Goal: Submit feedback/report problem: Submit feedback/report problem

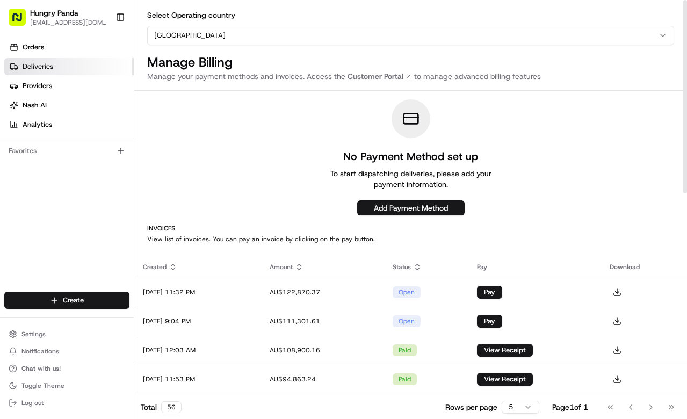
click at [43, 62] on span "Deliveries" at bounding box center [38, 67] width 31 height 10
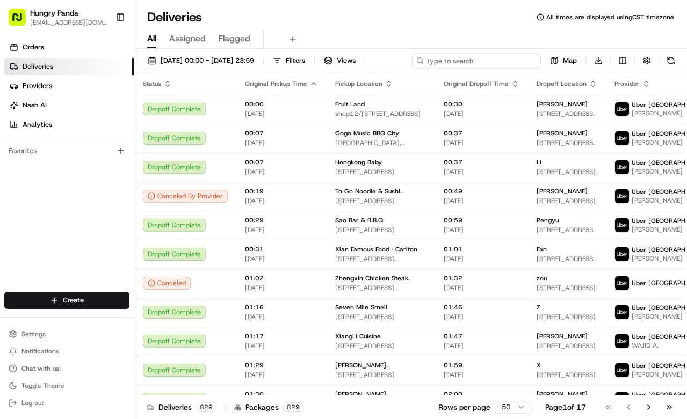
click at [485, 59] on input at bounding box center [476, 60] width 129 height 15
paste input "1282684075359736541109"
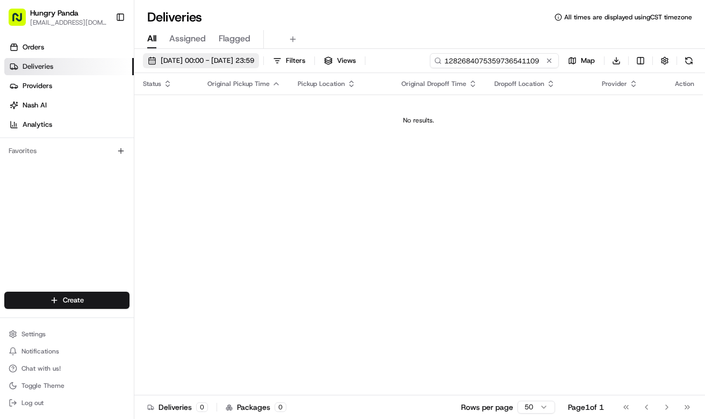
type input "1282684075359736541109"
click at [254, 60] on span "21/08/2025 00:00 - 21/08/2025 23:59" at bounding box center [207, 61] width 93 height 10
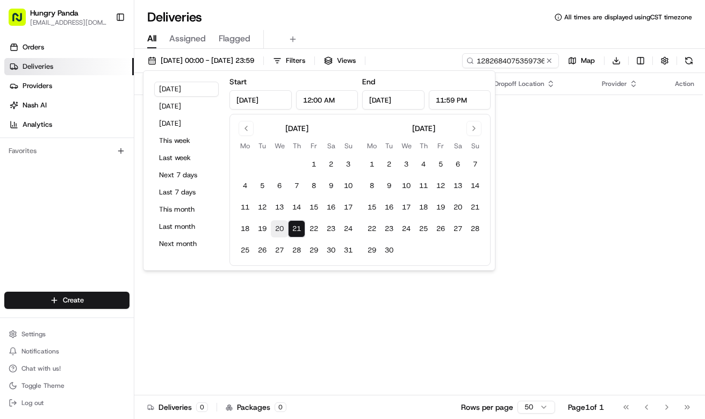
click at [279, 226] on button "20" at bounding box center [279, 228] width 17 height 17
type input "Aug 20, 2025"
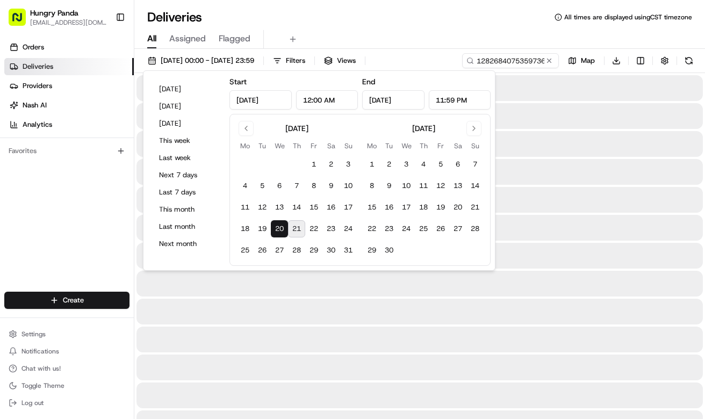
click at [297, 229] on button "21" at bounding box center [296, 228] width 17 height 17
type input "Aug 21, 2025"
click at [414, 24] on div "Deliveries All times are displayed using CST timezone" at bounding box center [419, 17] width 571 height 17
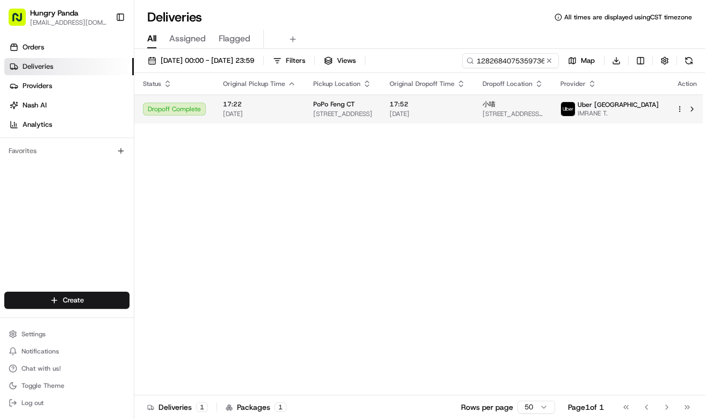
click at [516, 107] on div "小喵" at bounding box center [512, 104] width 61 height 9
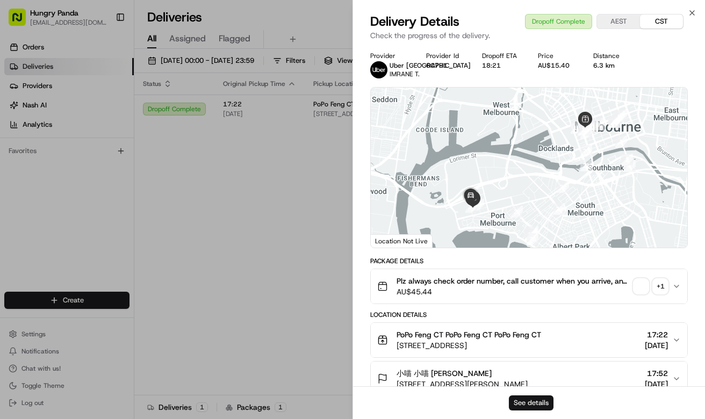
click at [542, 398] on button "See details" at bounding box center [531, 402] width 45 height 15
drag, startPoint x: 272, startPoint y: 171, endPoint x: 360, endPoint y: 138, distance: 94.7
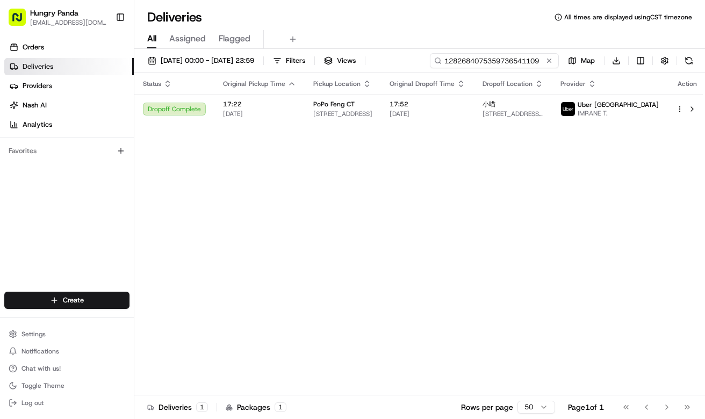
click at [505, 57] on input "1282684075359736541109" at bounding box center [494, 60] width 129 height 15
paste input "4684637425853796541144"
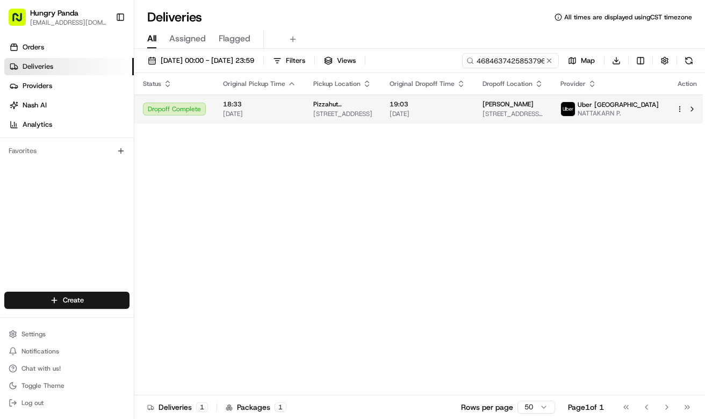
click at [465, 109] on span "19:03" at bounding box center [427, 104] width 76 height 9
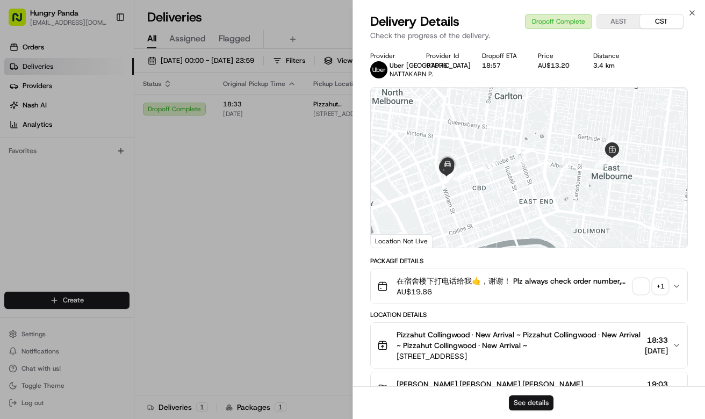
click at [537, 406] on button "See details" at bounding box center [531, 402] width 45 height 15
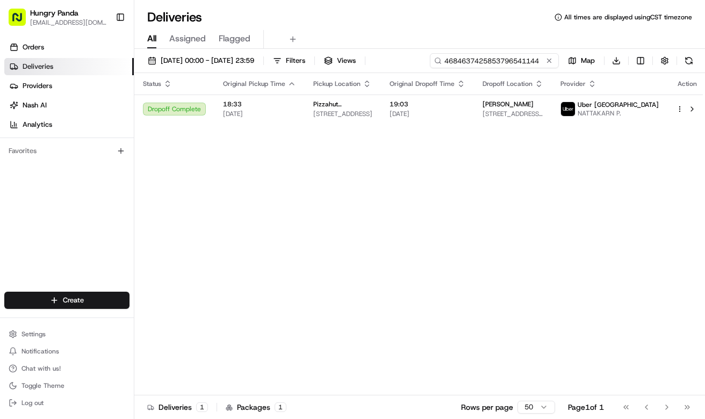
click at [507, 64] on input "4684637425853796541144" at bounding box center [494, 60] width 129 height 15
paste input "2694602155859738992265"
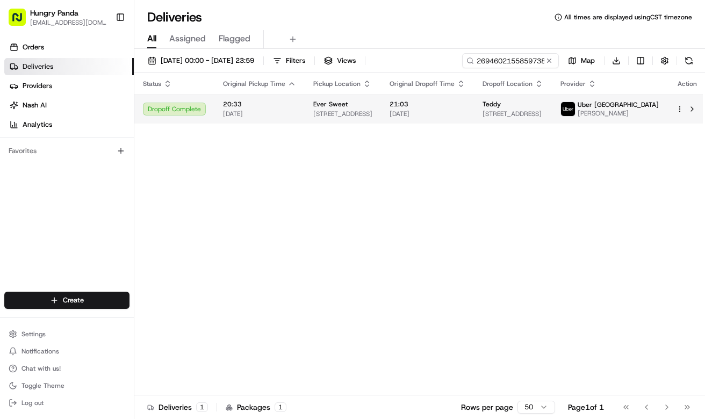
click at [444, 105] on span "21:03" at bounding box center [427, 104] width 76 height 9
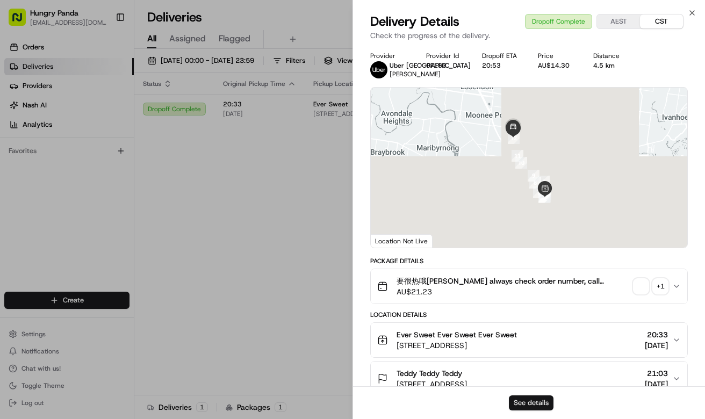
click at [531, 405] on button "See details" at bounding box center [531, 402] width 45 height 15
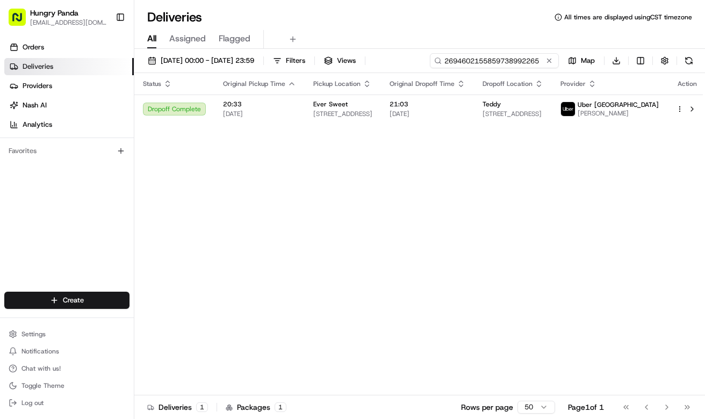
click at [493, 63] on input "2694602155859738992265" at bounding box center [494, 60] width 129 height 15
paste input "0217141555270919746"
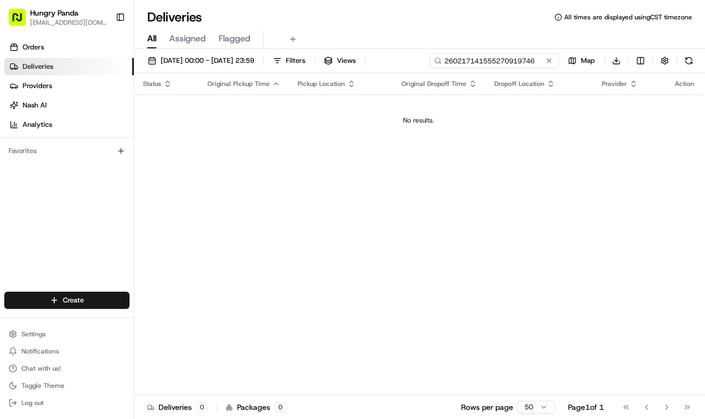
type input "260217141555270919746"
click at [492, 59] on input "260217141555270919746" at bounding box center [494, 60] width 129 height 15
click at [254, 61] on span "20/08/2025 00:00 - 21/08/2025 23:59" at bounding box center [207, 61] width 93 height 10
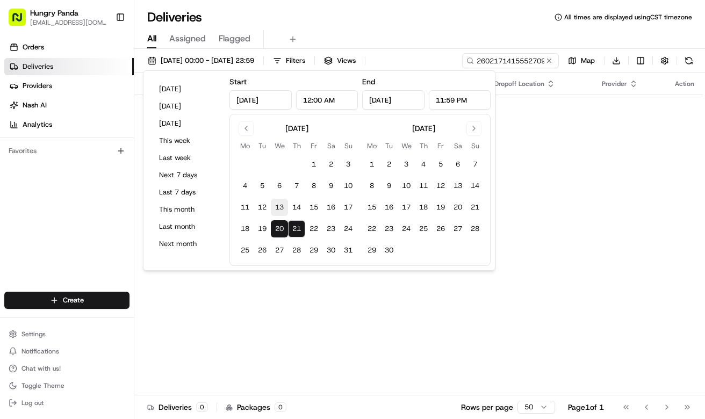
click at [278, 204] on button "13" at bounding box center [279, 207] width 17 height 17
type input "Aug 13, 2025"
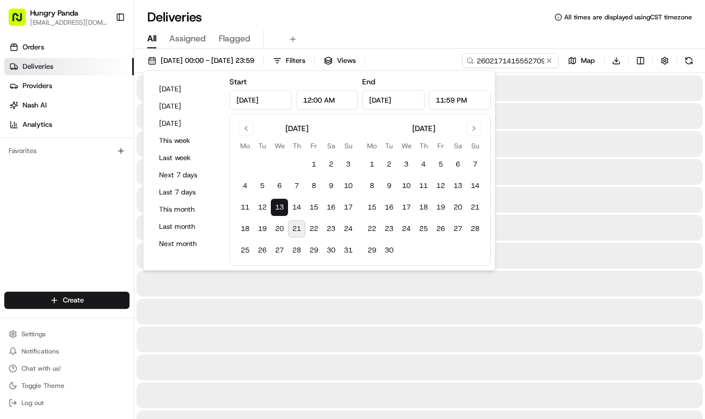
click at [295, 226] on button "21" at bounding box center [296, 228] width 17 height 17
type input "Aug 21, 2025"
click at [413, 32] on div "All Assigned Flagged" at bounding box center [419, 39] width 571 height 19
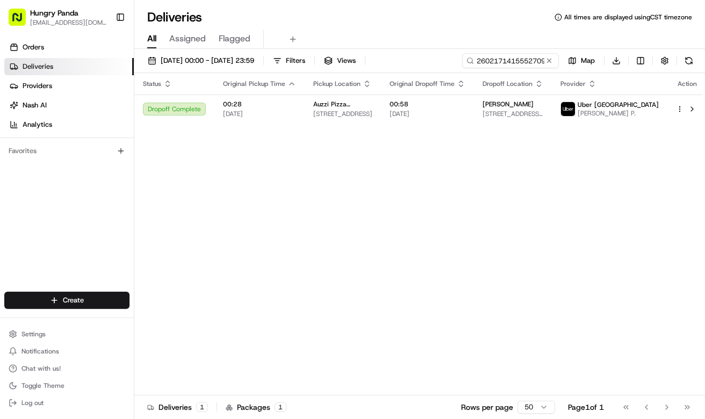
click at [427, 113] on span "14/08/2025" at bounding box center [427, 114] width 76 height 9
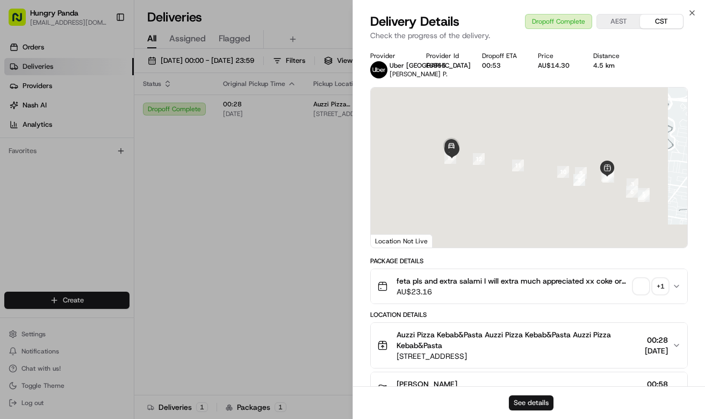
click at [551, 402] on button "See details" at bounding box center [531, 402] width 45 height 15
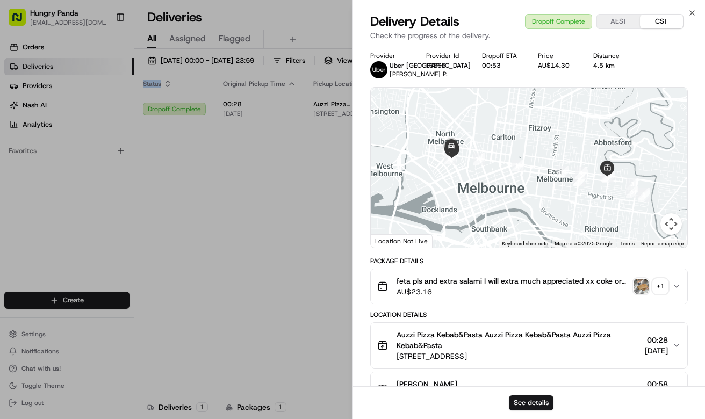
click at [325, 226] on div "Status Original Pickup Time Pickup Location Original Dropoff Time Dropoff Locat…" at bounding box center [420, 234] width 573 height 322
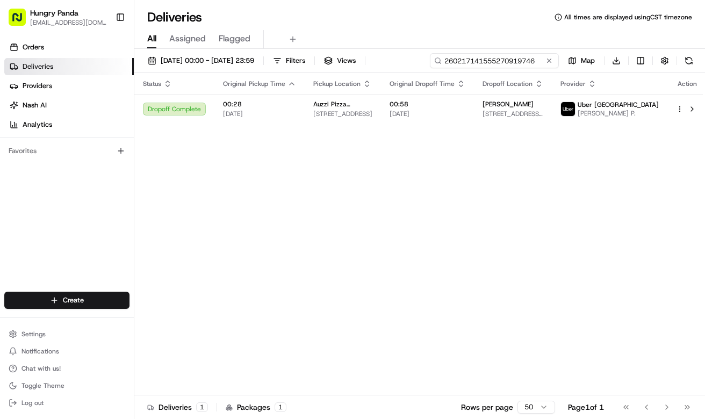
click at [532, 61] on input "260217141555270919746" at bounding box center [494, 60] width 129 height 15
paste input "43175704575375291111"
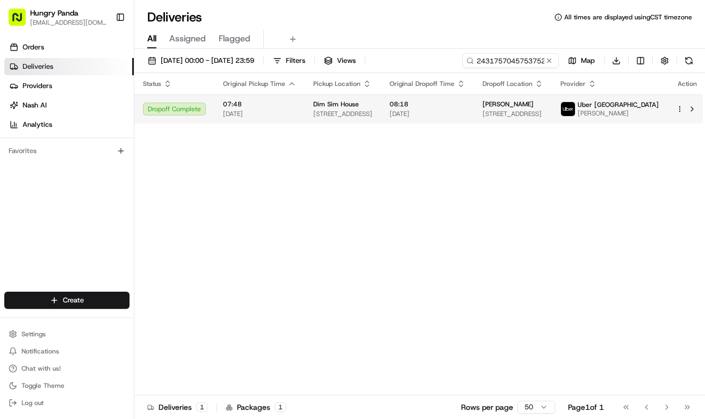
click at [455, 107] on span "08:18" at bounding box center [427, 104] width 76 height 9
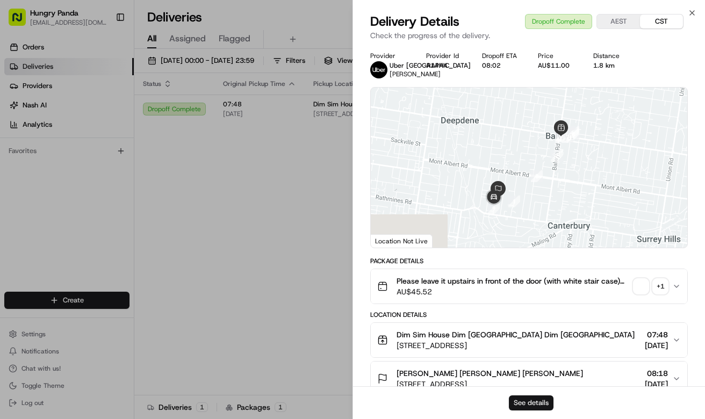
click at [535, 405] on button "See details" at bounding box center [531, 402] width 45 height 15
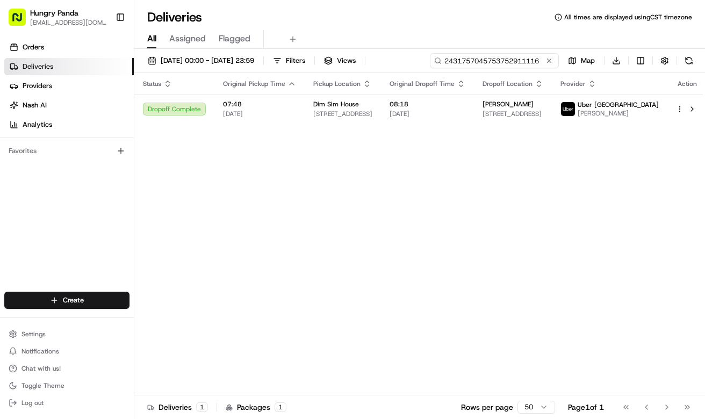
click at [497, 61] on input "2431757045753752911116" at bounding box center [494, 60] width 129 height 15
paste input "55378298595775575754"
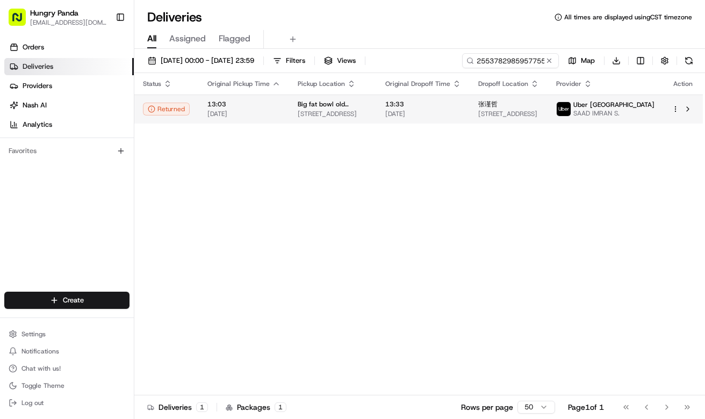
click at [461, 107] on span "13:33" at bounding box center [423, 104] width 76 height 9
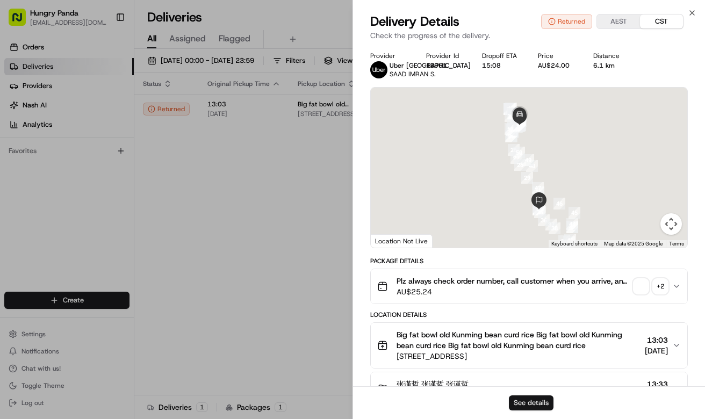
click at [528, 400] on button "See details" at bounding box center [531, 402] width 45 height 15
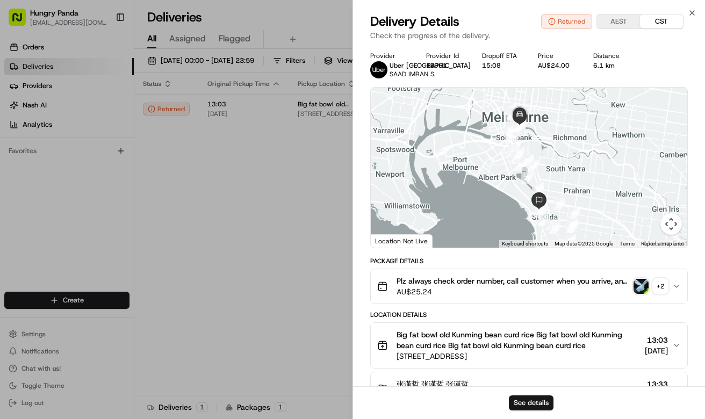
drag, startPoint x: 283, startPoint y: 191, endPoint x: 341, endPoint y: 153, distance: 69.4
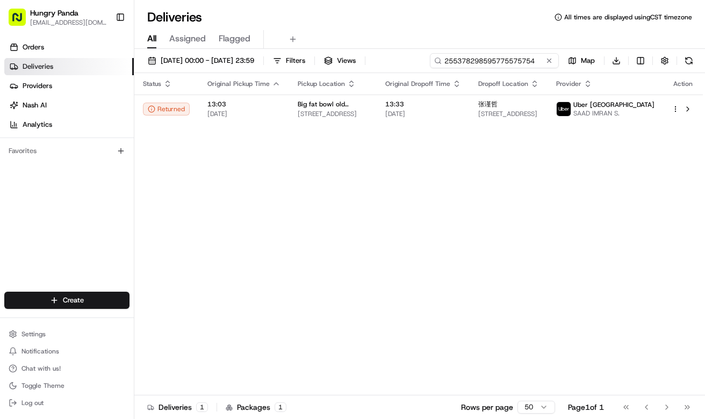
click at [499, 60] on input "255378298595775575754" at bounding box center [494, 60] width 129 height 15
paste input "3752724785255771361505"
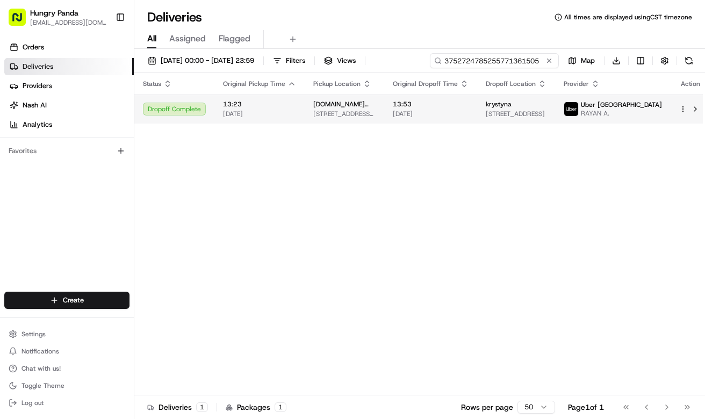
type input "3752724785255771361505"
click at [441, 117] on span "[DATE]" at bounding box center [431, 114] width 76 height 9
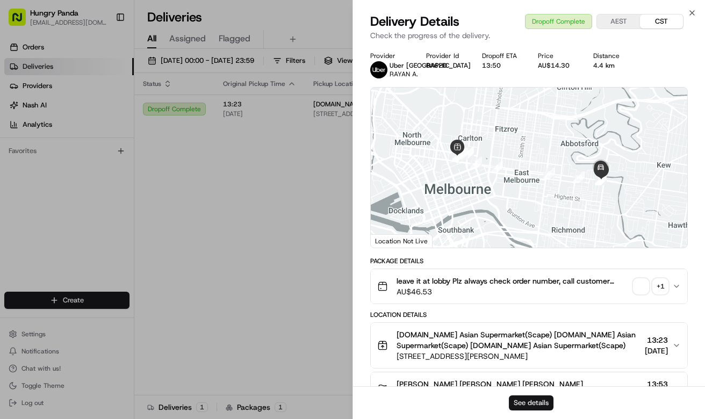
click at [509, 402] on button "See details" at bounding box center [531, 402] width 45 height 15
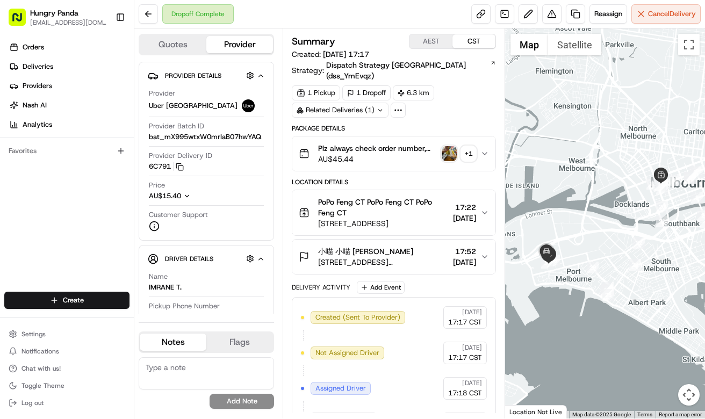
click at [489, 143] on button "Plz always check order number, call customer when you arrive, any delivery issu…" at bounding box center [393, 153] width 203 height 34
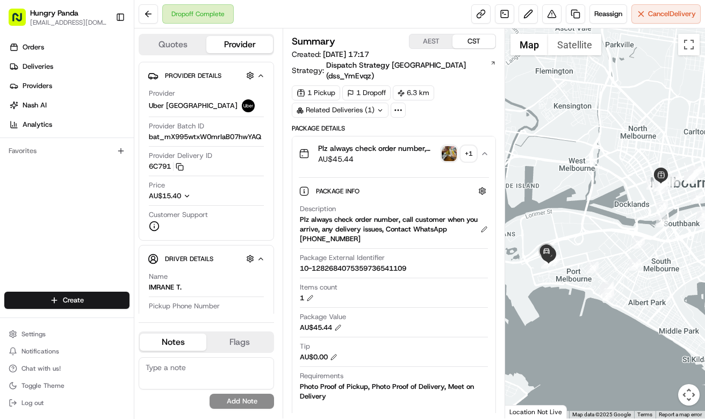
click at [454, 149] on img "button" at bounding box center [449, 153] width 15 height 15
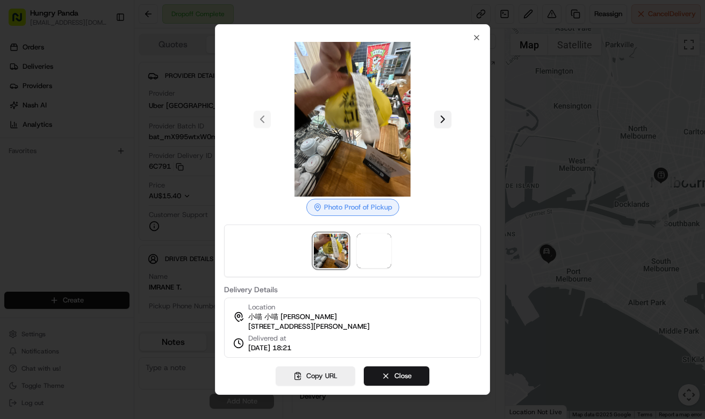
click at [443, 118] on button at bounding box center [442, 119] width 17 height 17
click at [518, 134] on div at bounding box center [352, 209] width 705 height 419
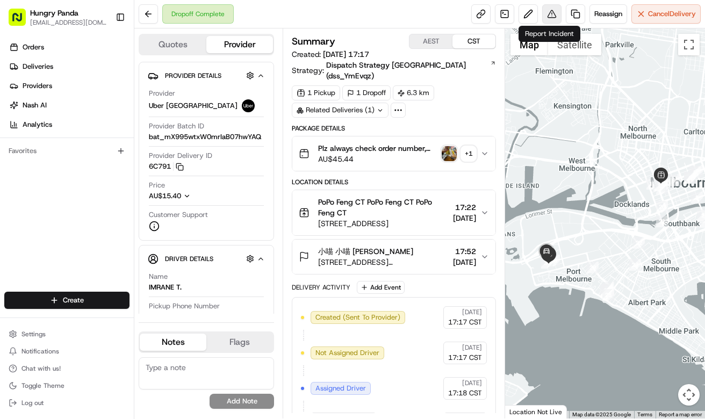
click at [552, 14] on button at bounding box center [551, 13] width 19 height 19
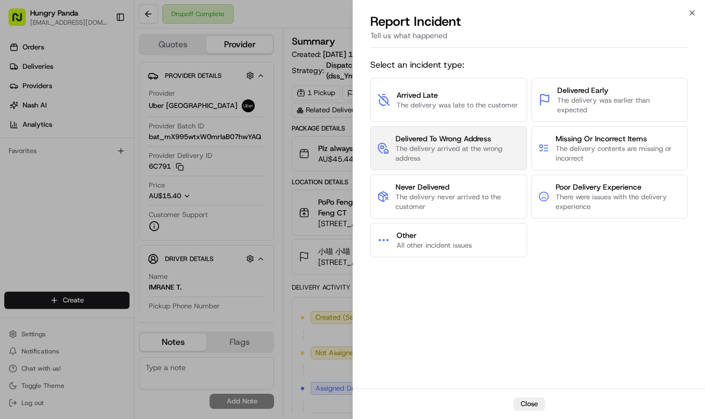
click at [465, 142] on span "Delivered To Wrong Address" at bounding box center [457, 138] width 124 height 11
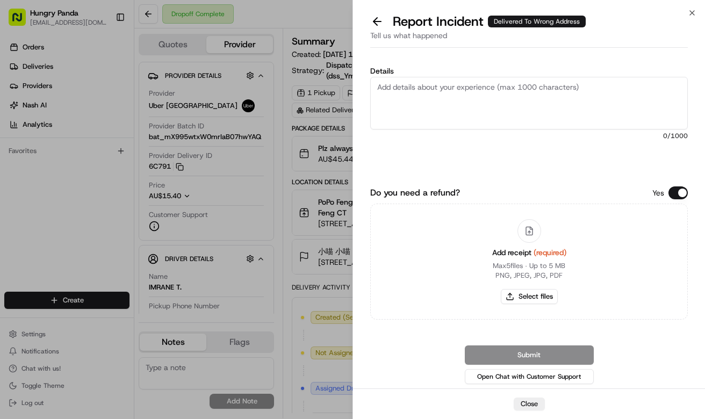
click at [504, 102] on textarea "Details" at bounding box center [528, 103] width 317 height 53
paste textarea "The customer reported that he did not receive the meal. The photos taken by the…"
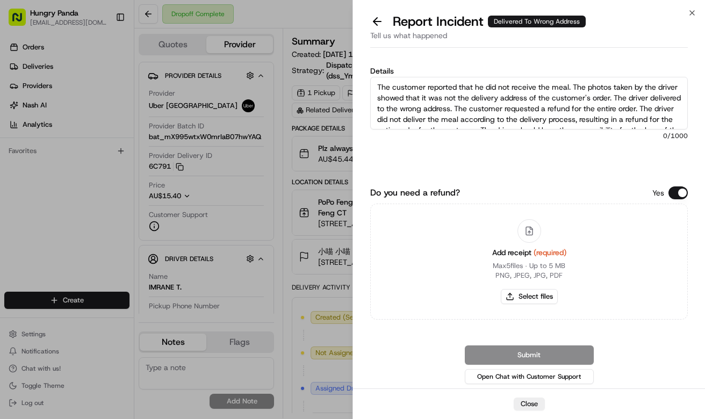
scroll to position [17, 0]
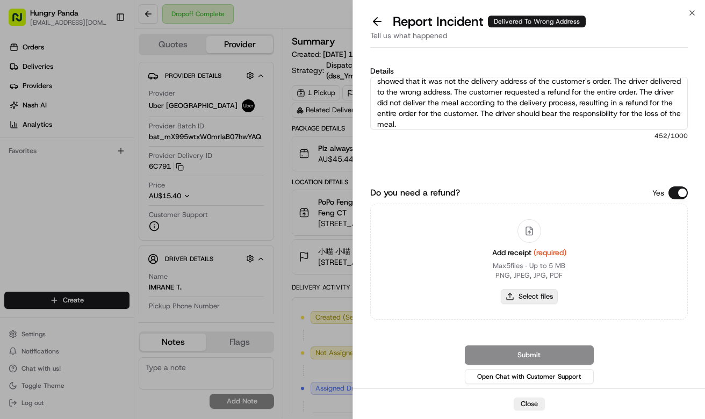
type textarea "The customer reported that he did not receive the meal. The photos taken by the…"
click at [550, 301] on button "Select files" at bounding box center [529, 296] width 57 height 15
type input "C:\fakepath\1.jpg"
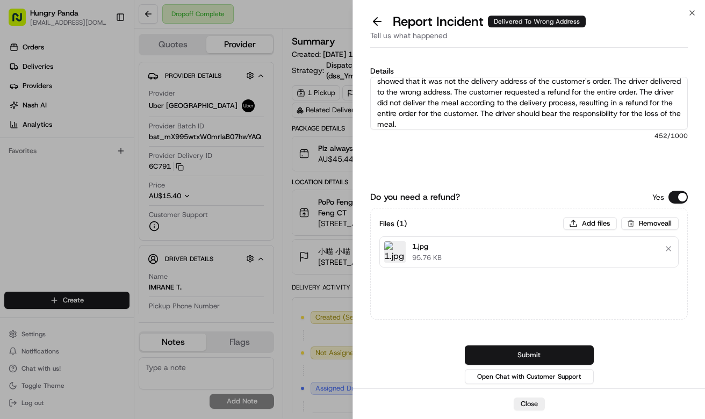
click at [570, 346] on button "Submit" at bounding box center [529, 354] width 129 height 19
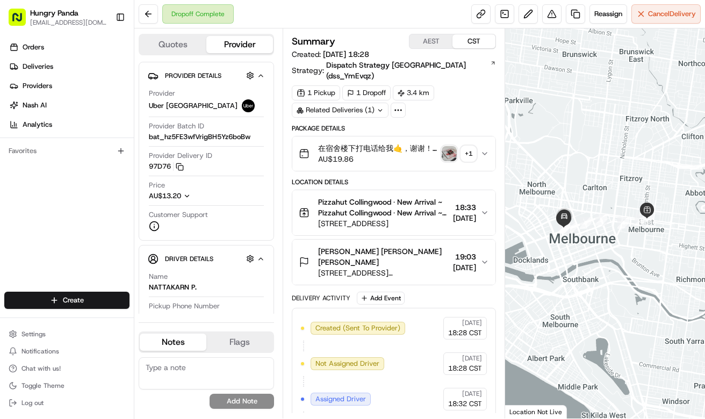
click at [481, 149] on icon "button" at bounding box center [484, 153] width 9 height 9
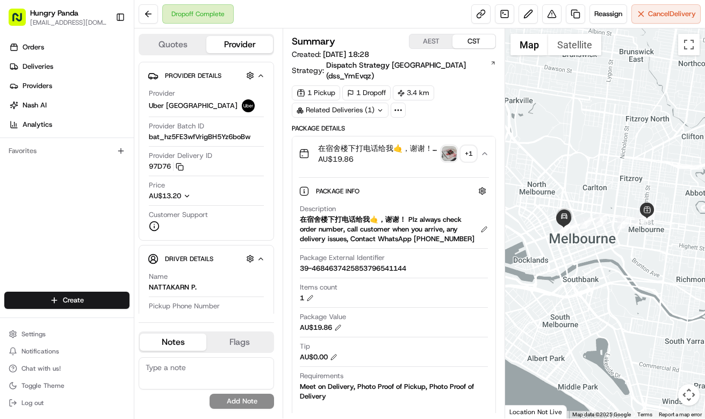
click at [451, 148] on img "button" at bounding box center [449, 153] width 15 height 15
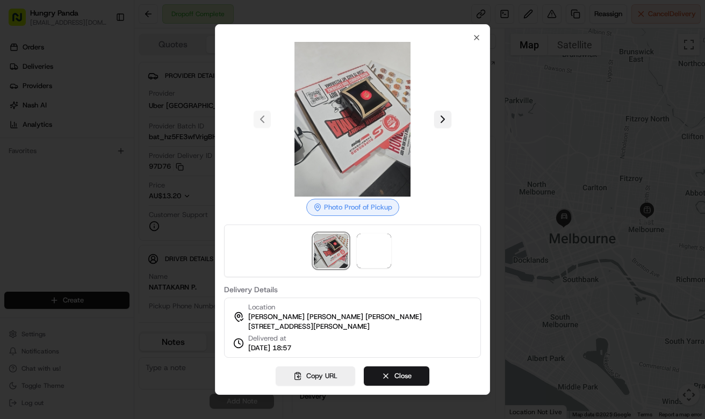
click at [445, 114] on button at bounding box center [442, 119] width 17 height 17
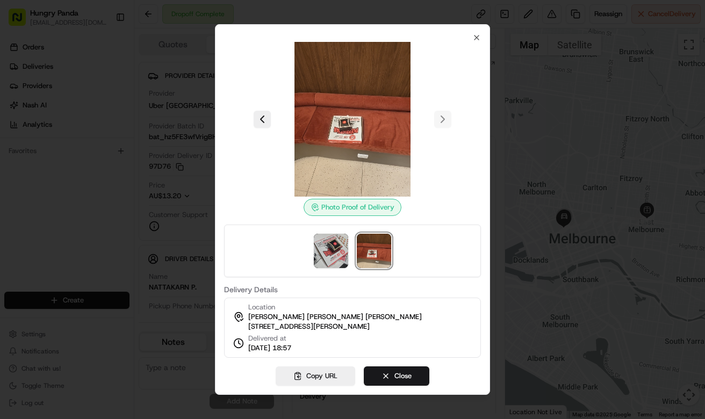
click at [504, 114] on div at bounding box center [352, 209] width 705 height 419
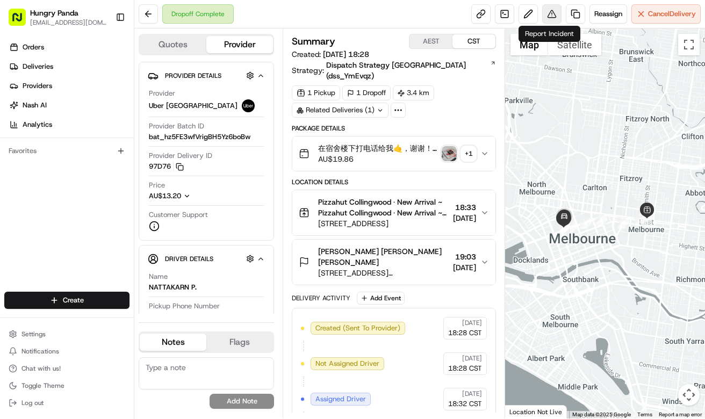
click at [554, 10] on button at bounding box center [551, 13] width 19 height 19
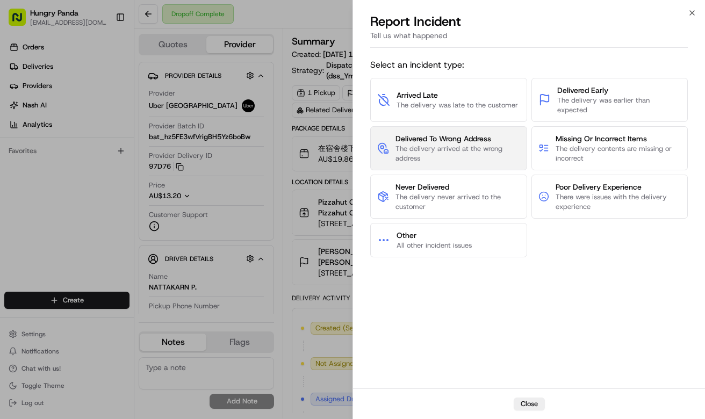
click at [460, 149] on span "The delivery arrived at the wrong address" at bounding box center [457, 153] width 124 height 19
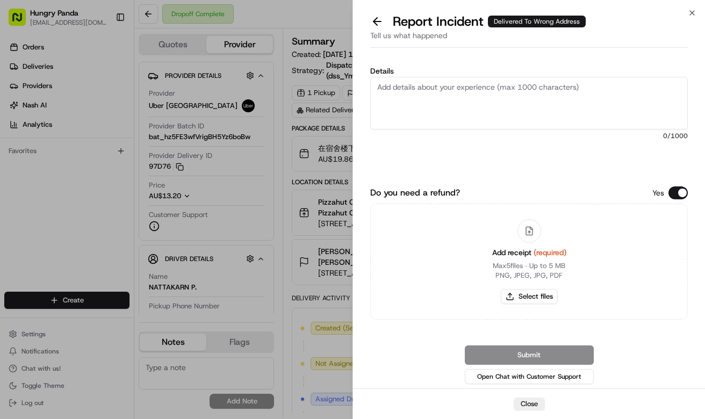
click at [500, 108] on textarea "Details" at bounding box center [528, 103] width 317 height 53
paste textarea "The customer reported that he did not receive the meal. The photos taken by the…"
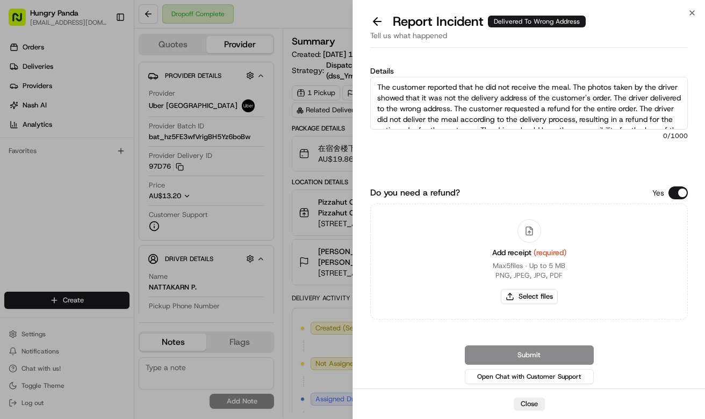
scroll to position [17, 0]
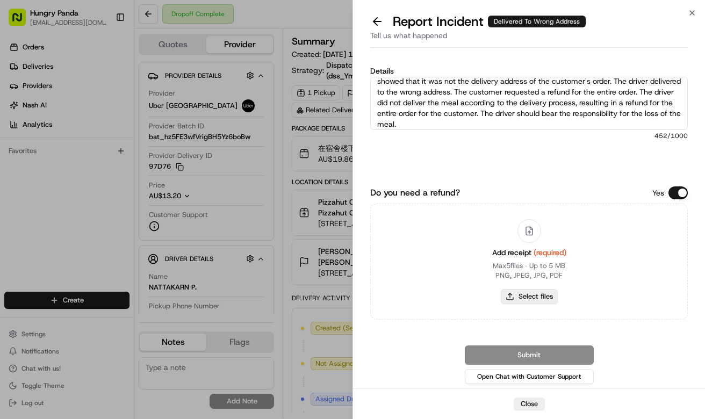
type textarea "The customer reported that he did not receive the meal. The photos taken by the…"
click at [519, 296] on button "Select files" at bounding box center [529, 296] width 57 height 15
type input "C:\fakepath\2.jpg"
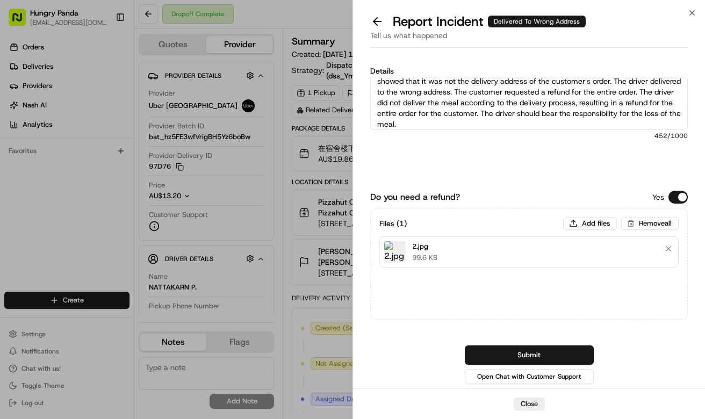
drag, startPoint x: 575, startPoint y: 351, endPoint x: 625, endPoint y: 341, distance: 51.0
click at [576, 351] on button "Submit" at bounding box center [529, 354] width 129 height 19
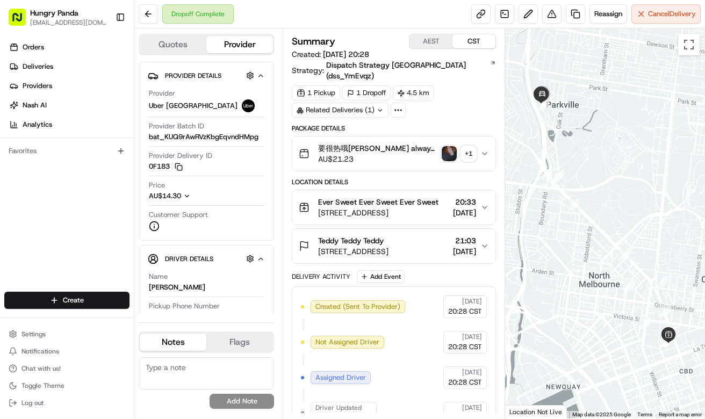
drag, startPoint x: 485, startPoint y: 134, endPoint x: 674, endPoint y: 73, distance: 199.4
click at [487, 136] on button "要很热哦谢谢 Plz always check order number, call customer when you arrive, any delive…" at bounding box center [393, 153] width 203 height 34
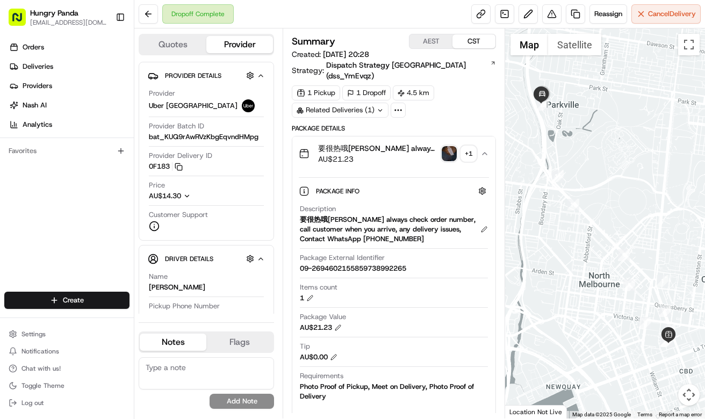
click at [447, 146] on img "button" at bounding box center [449, 153] width 15 height 15
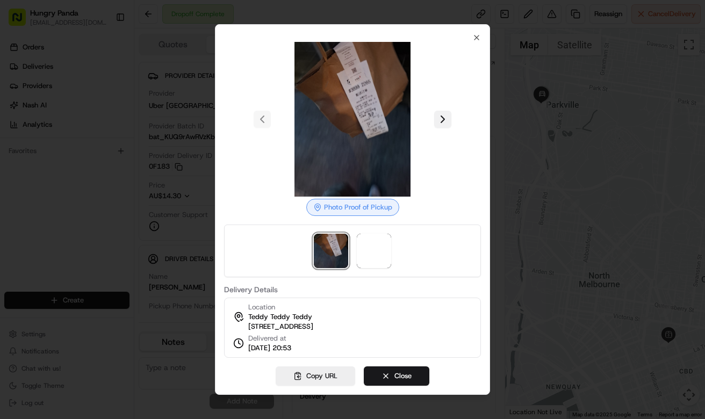
click at [436, 119] on button at bounding box center [442, 119] width 17 height 17
click at [532, 139] on div at bounding box center [352, 209] width 705 height 419
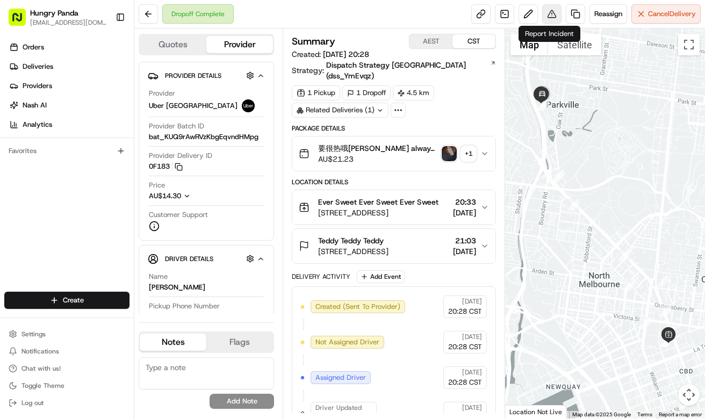
click at [544, 14] on button at bounding box center [551, 13] width 19 height 19
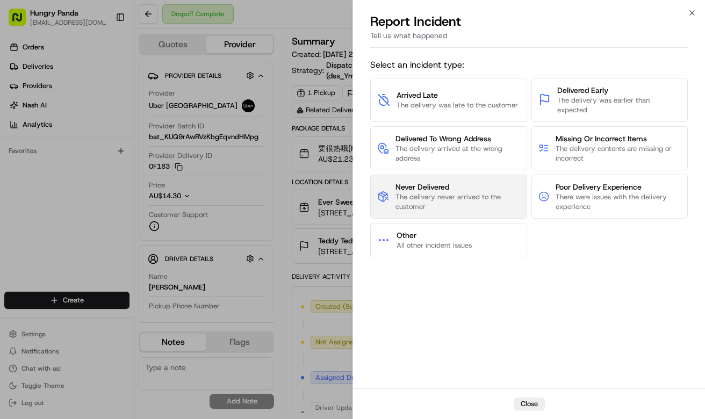
click at [475, 176] on button "Never Delivered The delivery never arrived to the customer" at bounding box center [448, 197] width 157 height 44
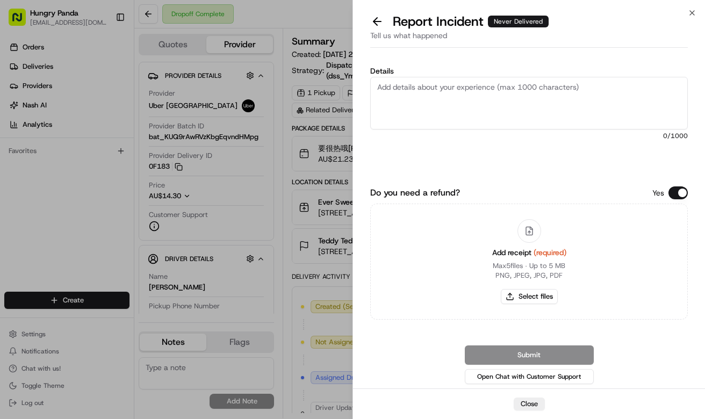
click at [507, 86] on textarea "Details" at bounding box center [528, 103] width 317 height 53
paste textarea "In this order, the customer reported that they did not receive the food. The dr…"
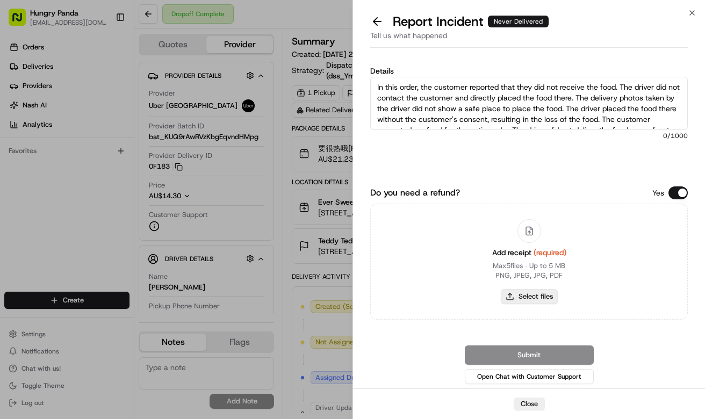
scroll to position [27, 0]
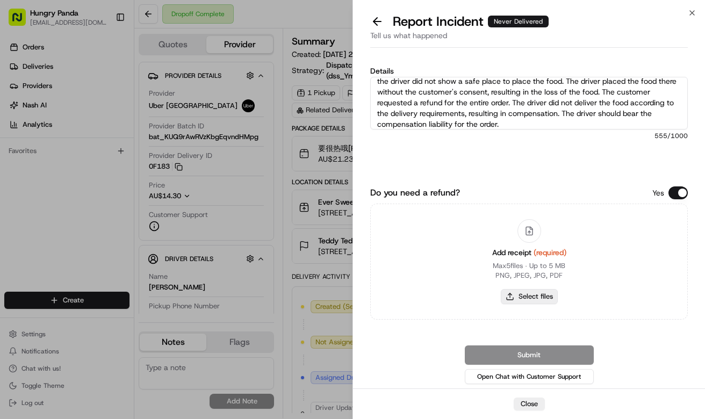
type textarea "In this order, the customer reported that they did not receive the food. The dr…"
click at [528, 297] on button "Select files" at bounding box center [529, 296] width 57 height 15
type input "C:\fakepath\3.jpg"
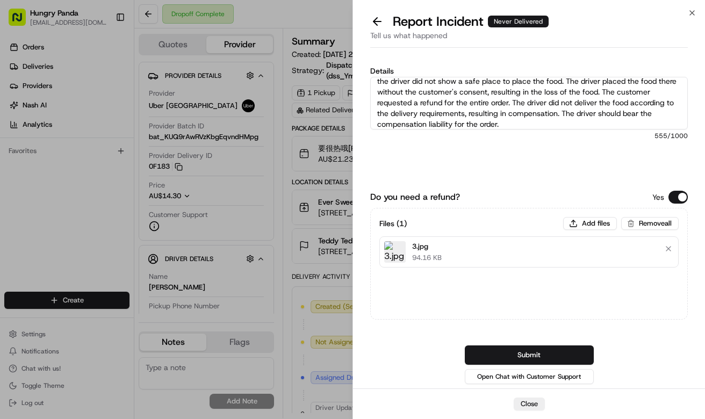
click at [569, 352] on button "Submit" at bounding box center [529, 354] width 129 height 19
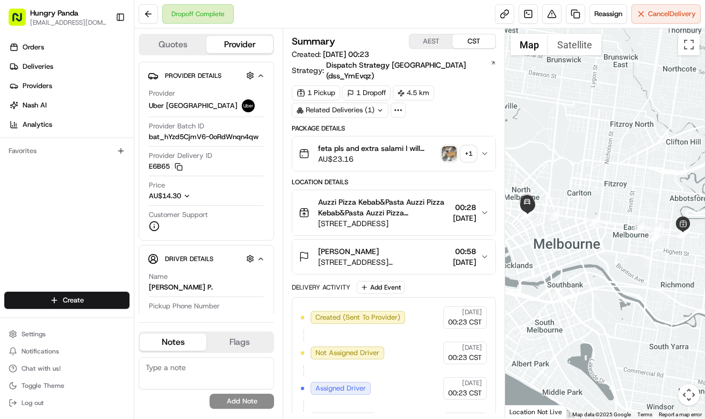
click at [452, 149] on img "button" at bounding box center [449, 153] width 15 height 15
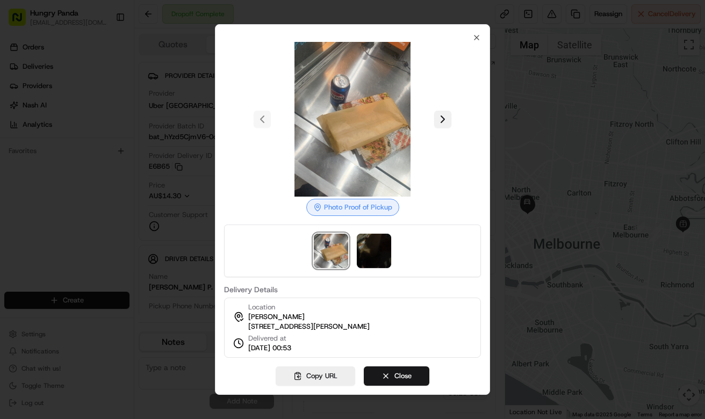
click at [444, 118] on button at bounding box center [442, 119] width 17 height 17
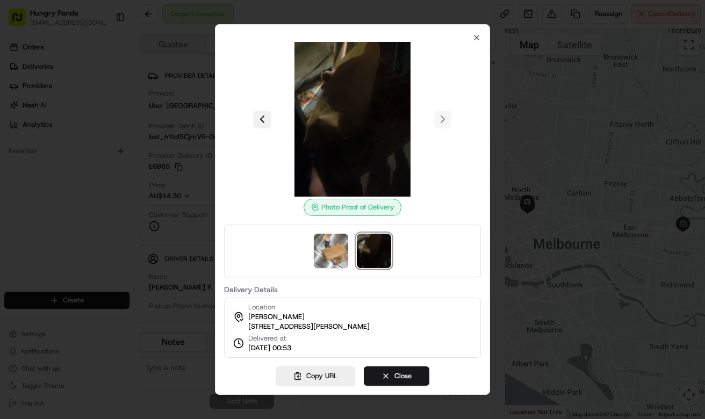
click at [258, 111] on button at bounding box center [262, 119] width 17 height 17
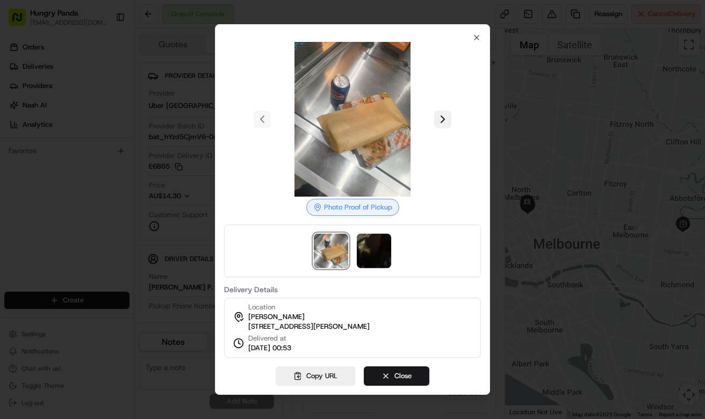
click at [439, 116] on button at bounding box center [442, 119] width 17 height 17
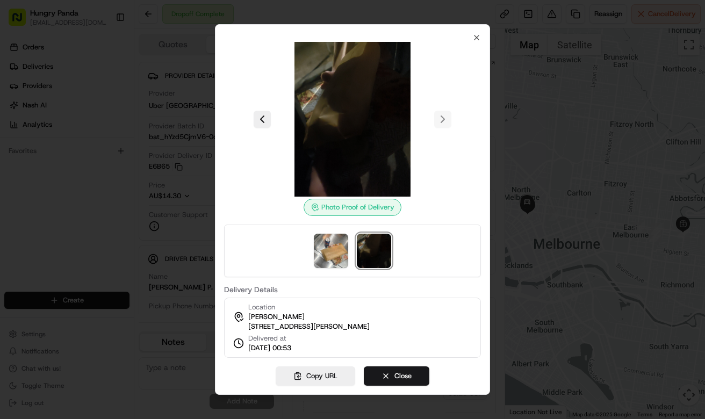
click at [442, 118] on div at bounding box center [352, 119] width 257 height 155
click at [261, 123] on div at bounding box center [352, 119] width 257 height 155
click at [259, 114] on button at bounding box center [262, 119] width 17 height 17
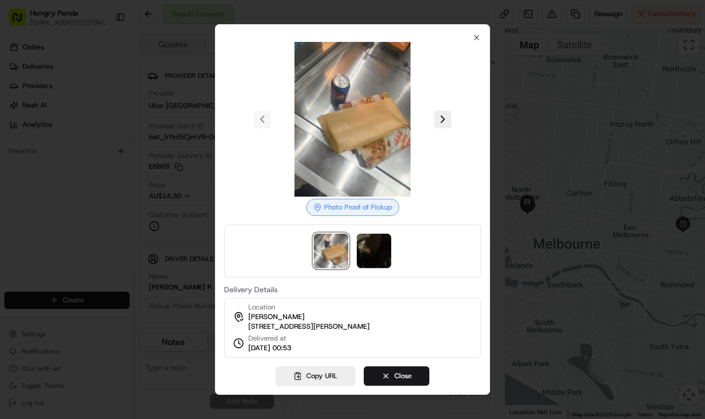
click at [543, 82] on div at bounding box center [352, 209] width 705 height 419
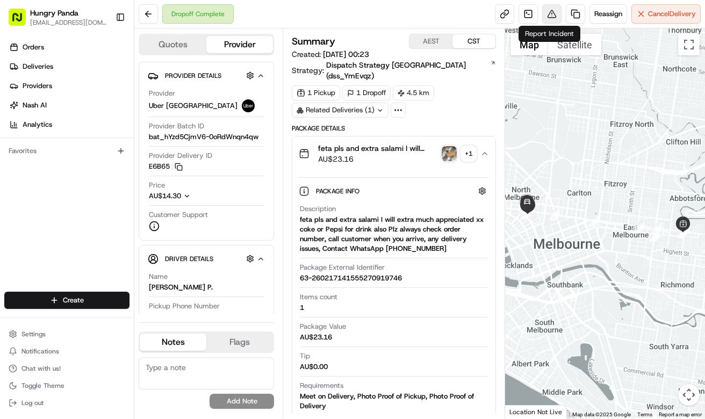
click at [550, 10] on button at bounding box center [551, 13] width 19 height 19
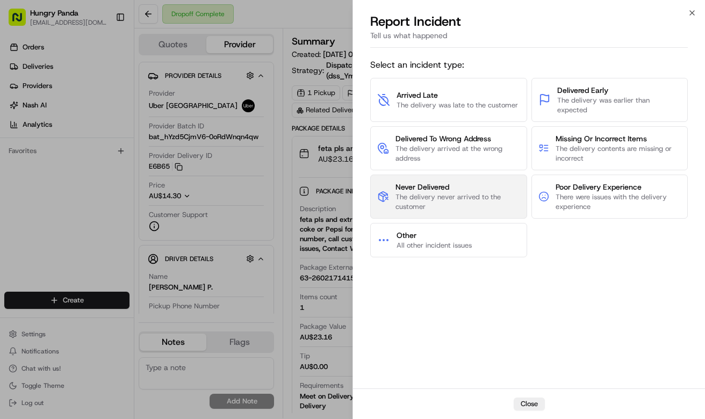
click at [481, 186] on span "Never Delivered" at bounding box center [457, 187] width 125 height 11
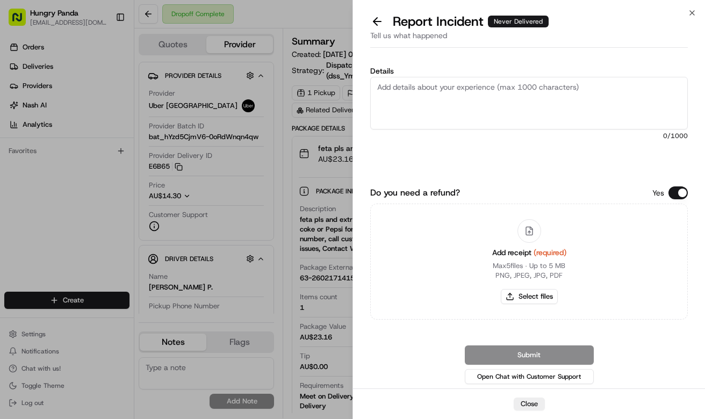
click at [519, 112] on textarea "Details" at bounding box center [528, 103] width 317 height 53
paste textarea "The customer reported that the meal was not received and the driver delivered t…"
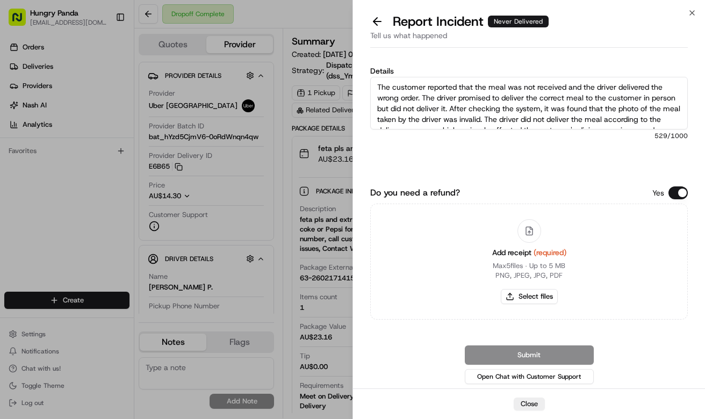
scroll to position [27, 0]
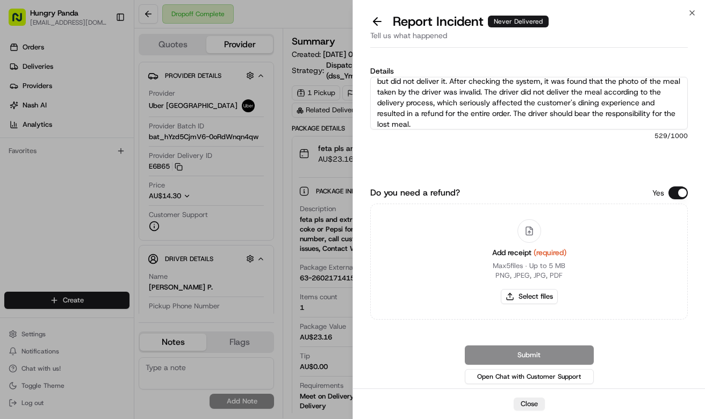
type textarea "The customer reported that the meal was not received and the driver delivered t…"
click at [688, 14] on div "Close Report Incident Never Delivered Tell us what happened Details The custome…" at bounding box center [528, 209] width 352 height 419
click at [689, 13] on icon "button" at bounding box center [692, 13] width 9 height 9
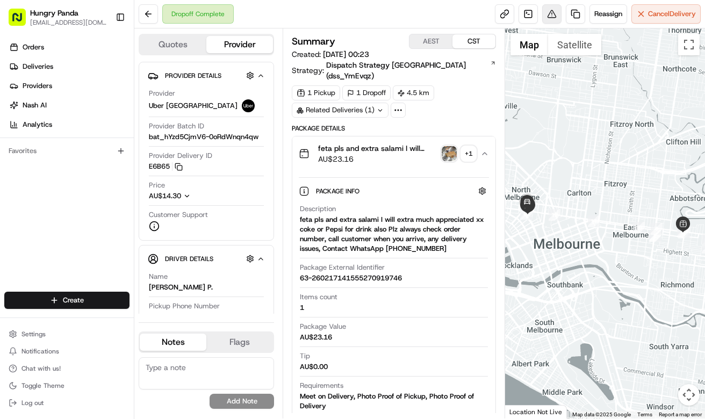
click at [551, 17] on button at bounding box center [551, 13] width 19 height 19
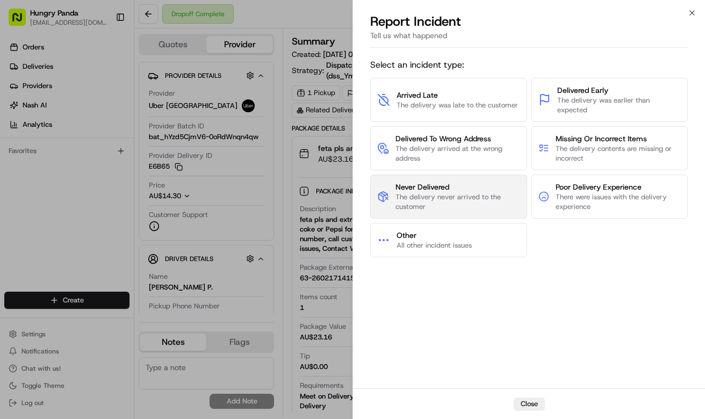
click at [477, 203] on span "The delivery never arrived to the customer" at bounding box center [457, 201] width 125 height 19
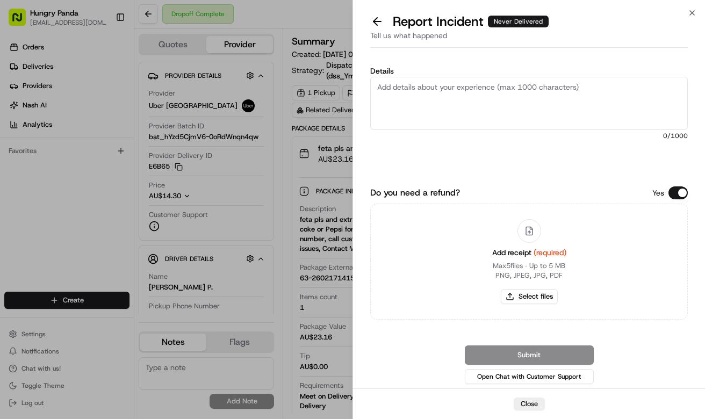
click at [483, 105] on textarea "Details" at bounding box center [528, 103] width 317 height 53
paste textarea "The customer reported that the meal was not received and the driver delivered t…"
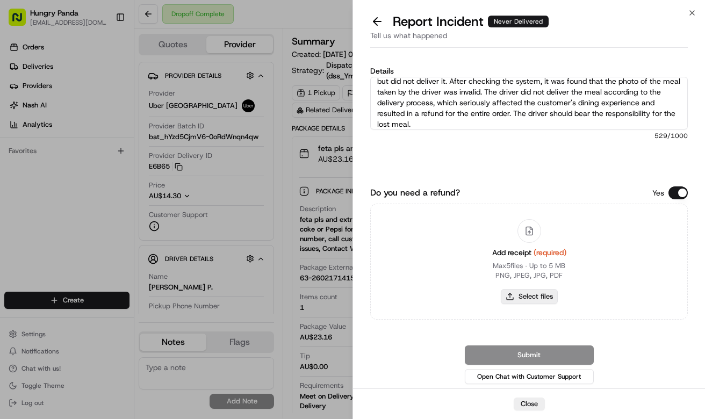
type textarea "The customer reported that the meal was not received and the driver delivered t…"
click at [519, 292] on button "Select files" at bounding box center [529, 296] width 57 height 15
type input "C:\fakepath\4.jpg"
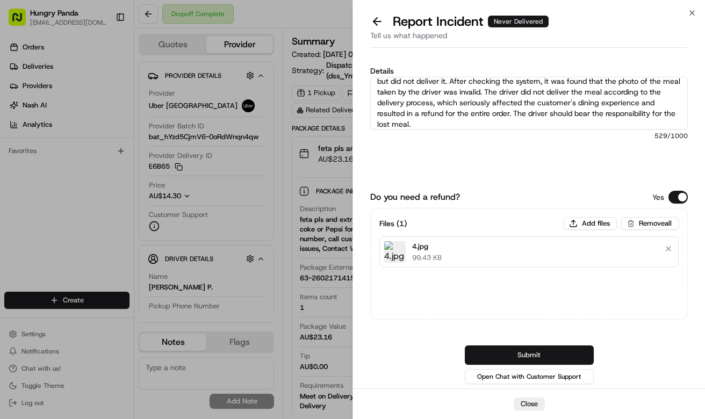
click at [566, 352] on button "Submit" at bounding box center [529, 354] width 129 height 19
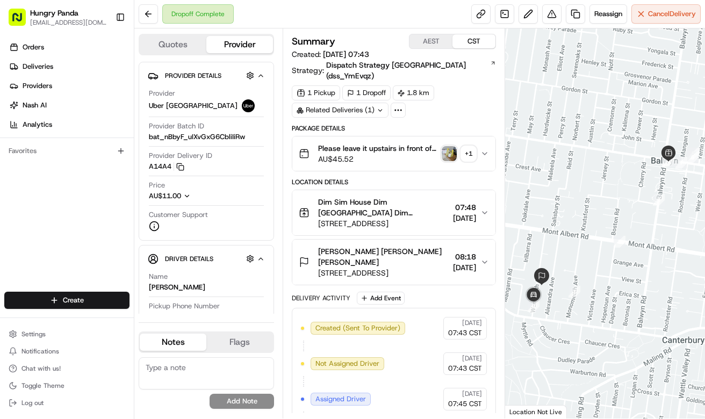
drag, startPoint x: 483, startPoint y: 143, endPoint x: 677, endPoint y: 96, distance: 199.5
click at [483, 149] on icon "button" at bounding box center [484, 153] width 9 height 9
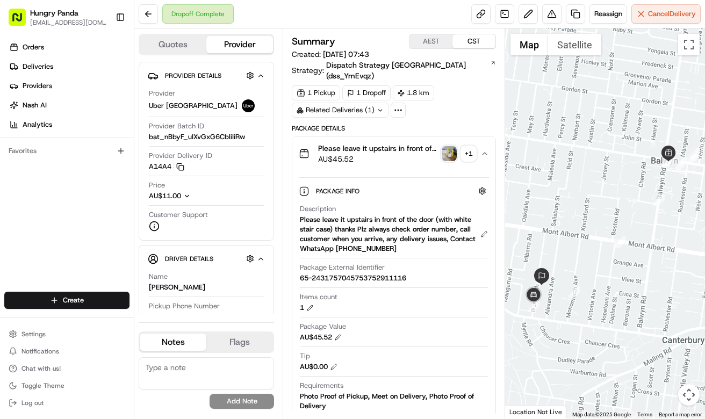
click at [449, 146] on img "button" at bounding box center [449, 153] width 15 height 15
click at [449, 141] on body "Hungry Panda [EMAIL_ADDRESS][DOMAIN_NAME] Toggle Sidebar Orders Deliveries Prov…" at bounding box center [352, 209] width 705 height 419
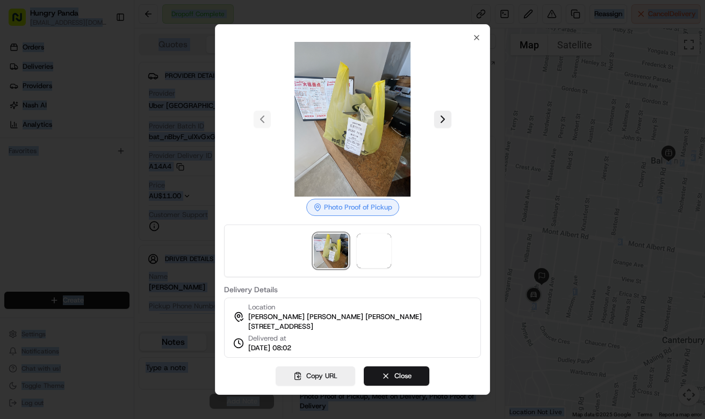
click at [444, 115] on button at bounding box center [442, 119] width 17 height 17
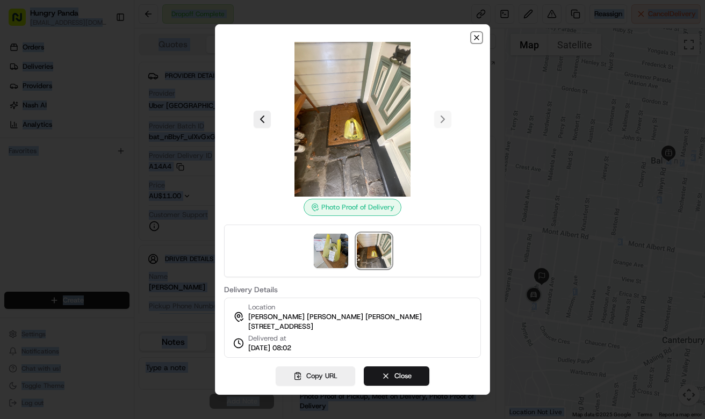
click at [477, 33] on icon "button" at bounding box center [476, 37] width 9 height 9
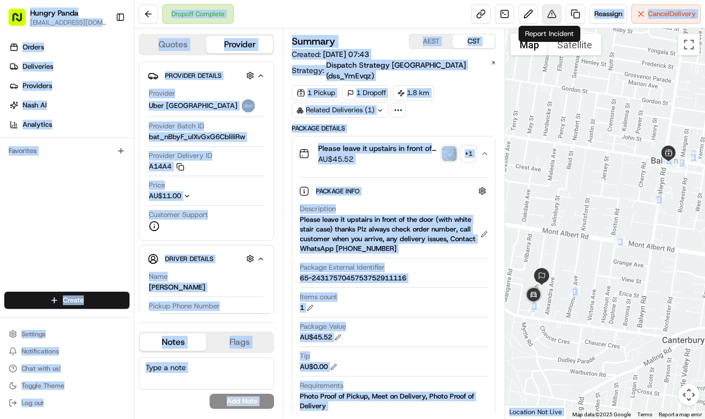
click at [550, 11] on button at bounding box center [551, 13] width 19 height 19
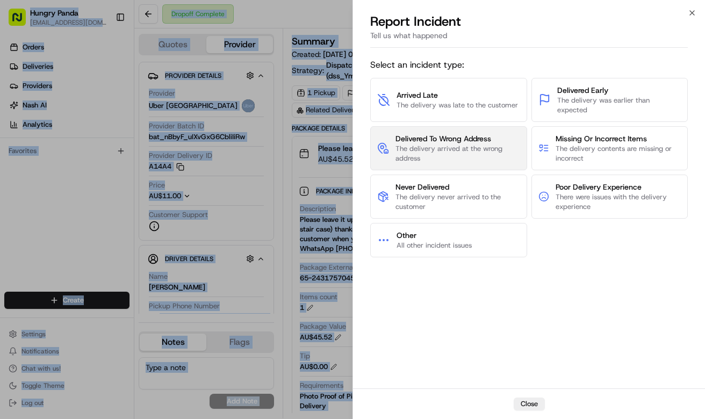
click at [459, 153] on span "The delivery arrived at the wrong address" at bounding box center [457, 153] width 124 height 19
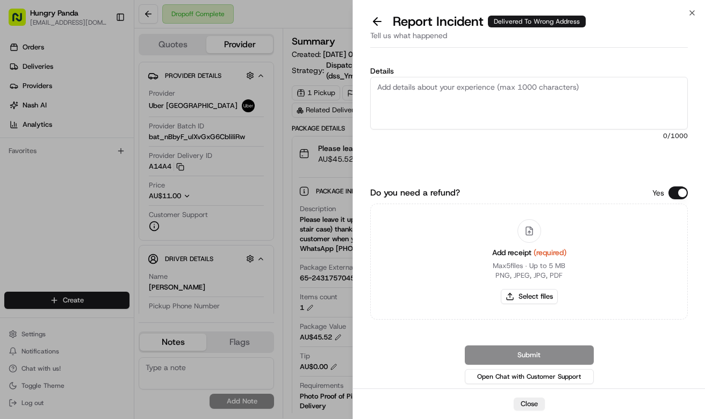
click at [487, 95] on textarea "Details" at bounding box center [528, 103] width 317 height 53
paste textarea "The customer reported that he did not receive the meal. The photos taken by the…"
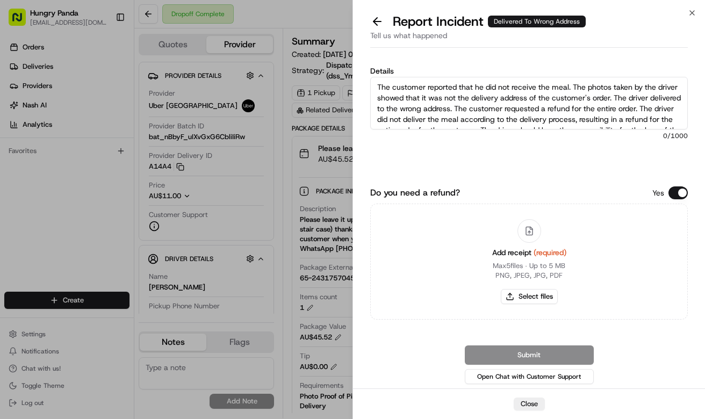
scroll to position [17, 0]
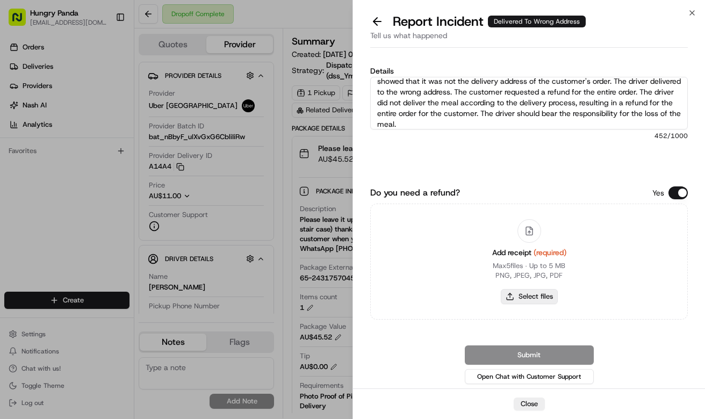
type textarea "The customer reported that he did not receive the meal. The photos taken by the…"
click at [551, 302] on button "Select files" at bounding box center [529, 296] width 57 height 15
type input "C:\fakepath\5.jpg"
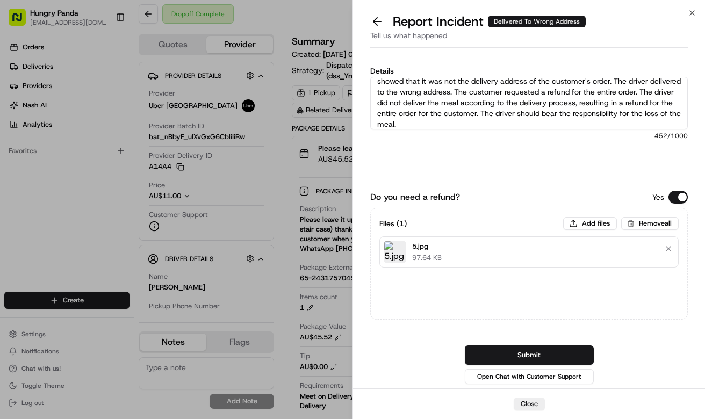
drag, startPoint x: 568, startPoint y: 356, endPoint x: 603, endPoint y: 311, distance: 56.6
click at [568, 355] on button "Submit" at bounding box center [529, 354] width 129 height 19
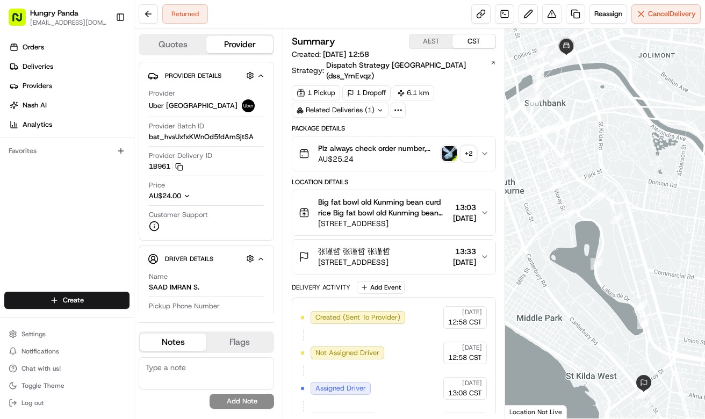
drag, startPoint x: 485, startPoint y: 142, endPoint x: 702, endPoint y: 97, distance: 221.8
click at [485, 149] on icon "button" at bounding box center [484, 153] width 9 height 9
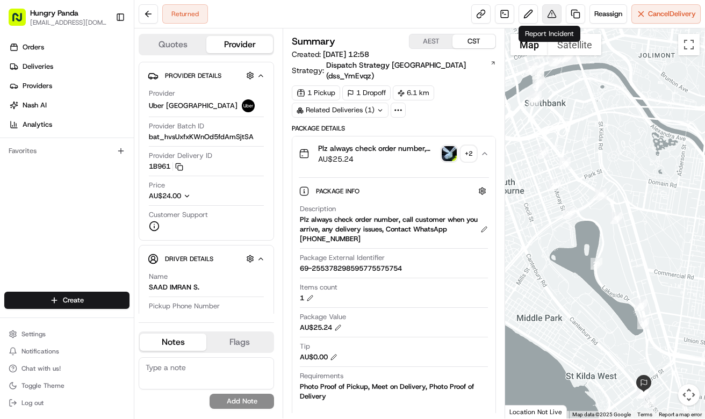
click at [547, 13] on button at bounding box center [551, 13] width 19 height 19
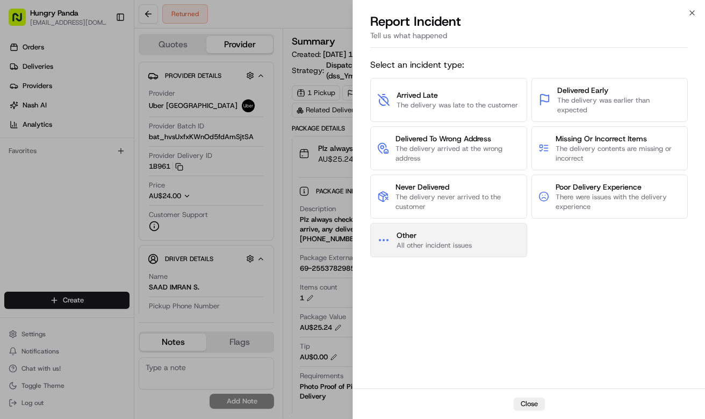
click at [471, 232] on span "Other" at bounding box center [433, 235] width 75 height 11
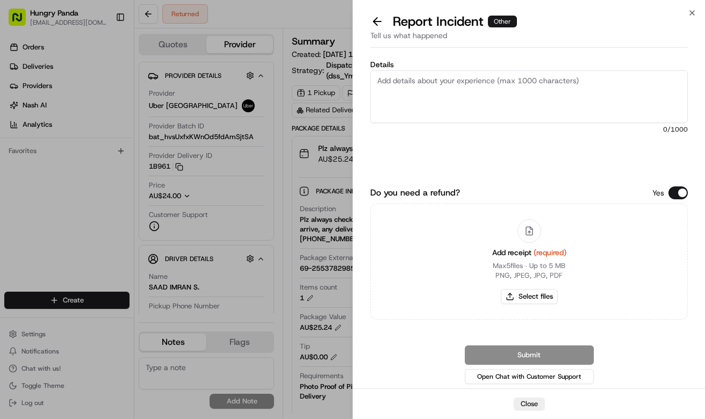
click at [516, 109] on textarea "Details" at bounding box center [528, 96] width 317 height 53
paste textarea "The order delivery was seriously overdue. The order log showed that the merchan…"
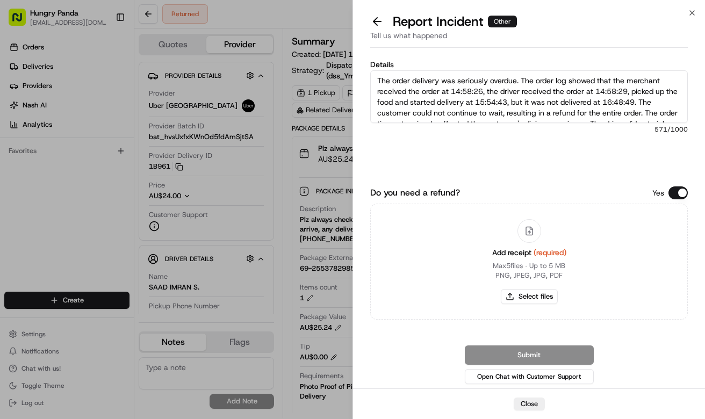
scroll to position [27, 0]
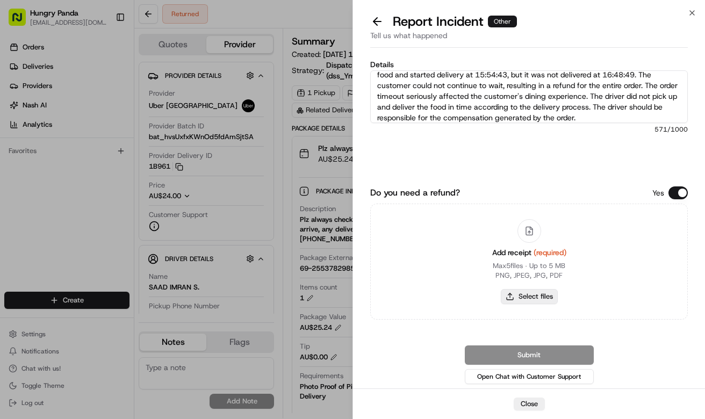
type textarea "The order delivery was seriously overdue. The order log showed that the merchan…"
click at [546, 300] on button "Select files" at bounding box center [529, 296] width 57 height 15
type input "C:\fakepath\6.jpg"
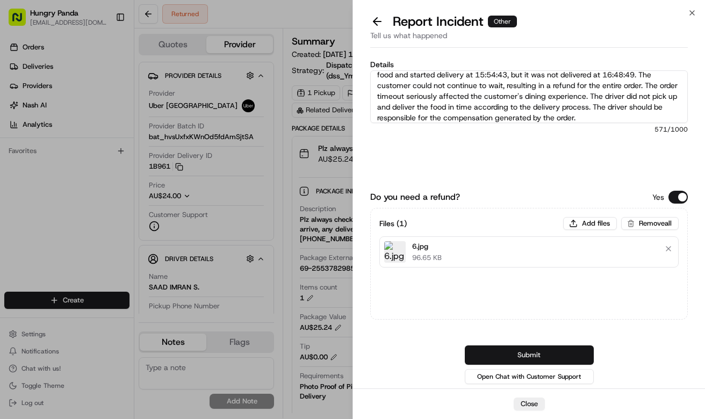
click at [574, 358] on button "Submit" at bounding box center [529, 354] width 129 height 19
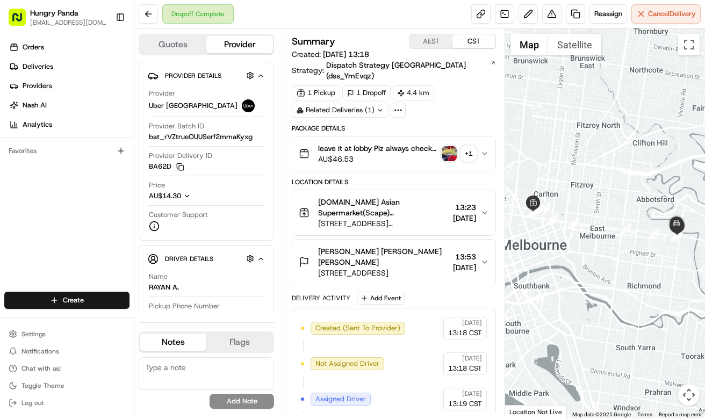
drag, startPoint x: 490, startPoint y: 140, endPoint x: 495, endPoint y: 141, distance: 5.4
click at [490, 141] on button "leave it at lobby Plz always check order number, call customer when you arrive,…" at bounding box center [393, 153] width 203 height 34
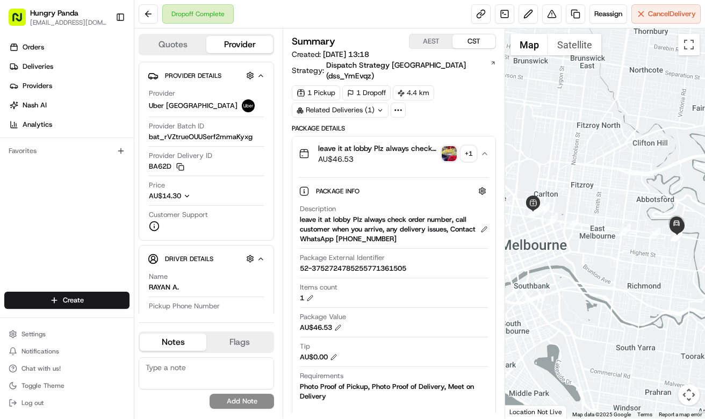
click at [448, 146] on img "button" at bounding box center [449, 153] width 15 height 15
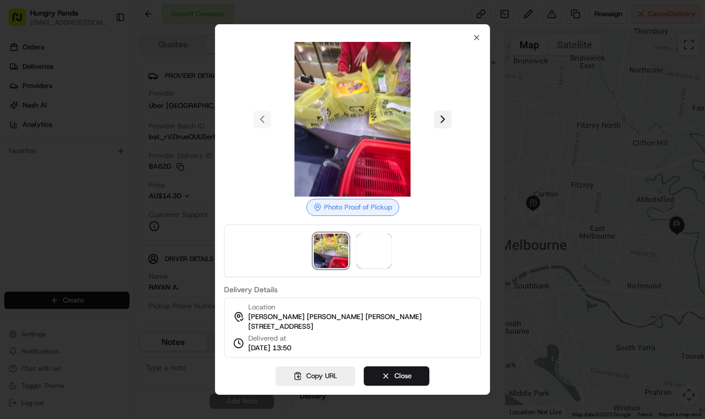
click at [444, 119] on button at bounding box center [442, 119] width 17 height 17
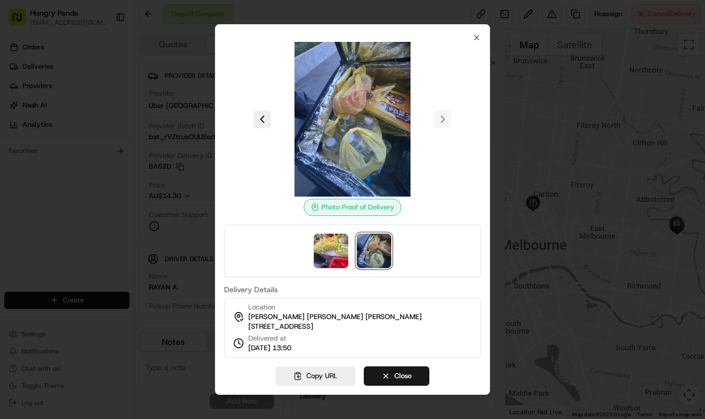
click at [545, 139] on div at bounding box center [352, 209] width 705 height 419
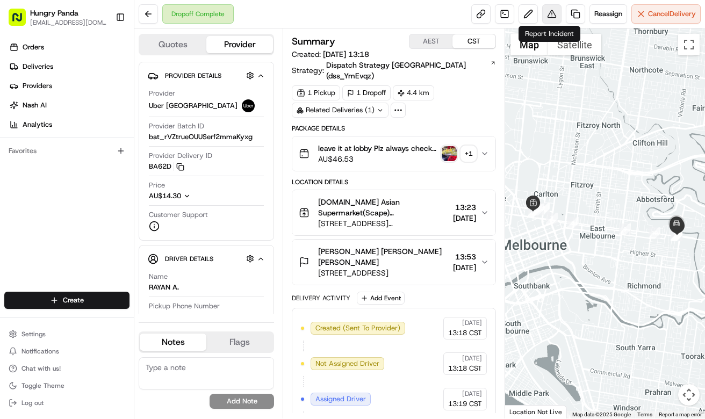
click at [549, 11] on button at bounding box center [551, 13] width 19 height 19
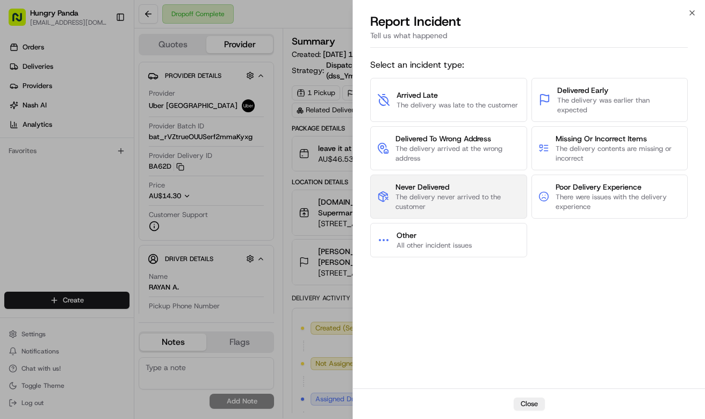
click at [468, 183] on span "Never Delivered" at bounding box center [457, 187] width 125 height 11
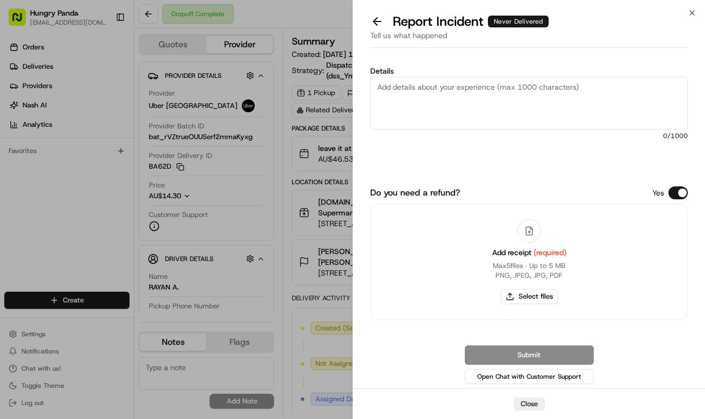
click at [495, 99] on textarea "Details" at bounding box center [528, 103] width 317 height 53
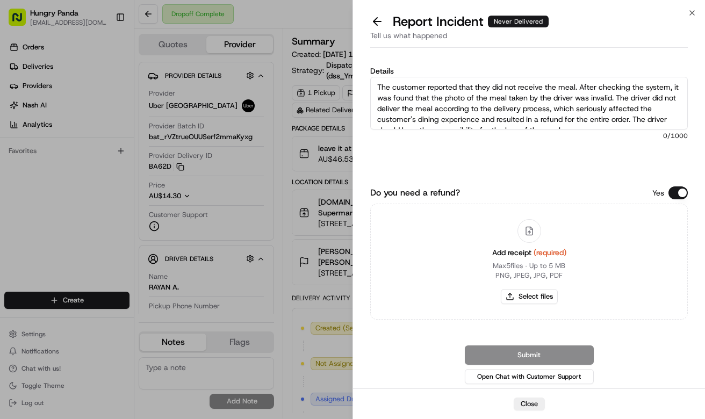
scroll to position [6, 0]
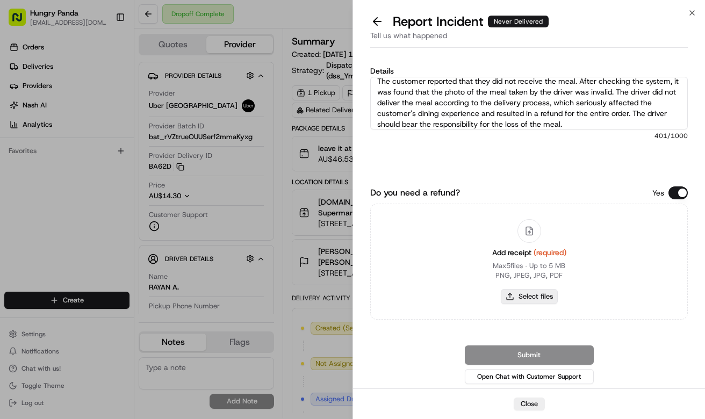
type textarea "The customer reported that they did not receive the meal. After checking the sy…"
click at [524, 293] on button "Select files" at bounding box center [529, 296] width 57 height 15
type input "C:\fakepath\7.jpg"
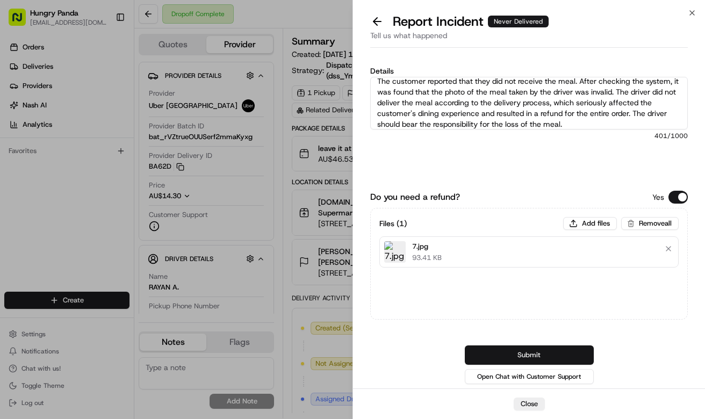
click at [586, 358] on button "Submit" at bounding box center [529, 354] width 129 height 19
